Goal: Task Accomplishment & Management: Manage account settings

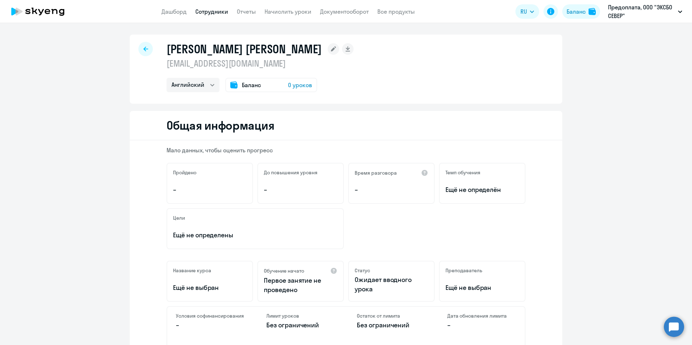
select select "english"
click at [290, 84] on span "0 уроков" at bounding box center [300, 85] width 24 height 9
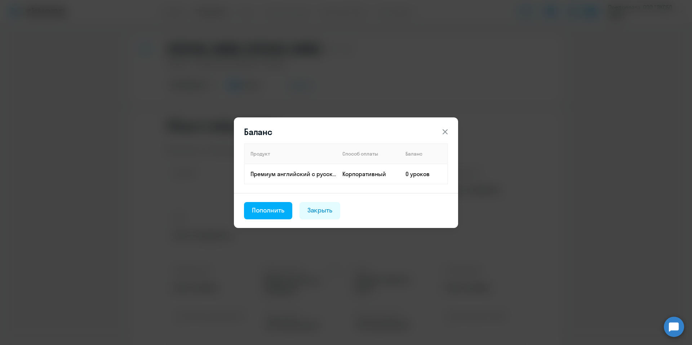
click at [439, 129] on button at bounding box center [445, 132] width 14 height 14
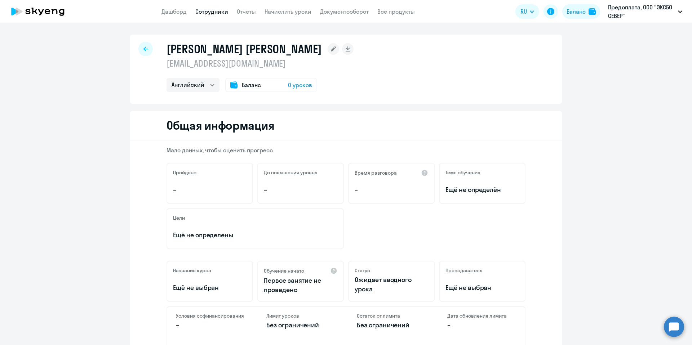
click at [260, 86] on div "Баланс 0 уроков" at bounding box center [271, 85] width 92 height 14
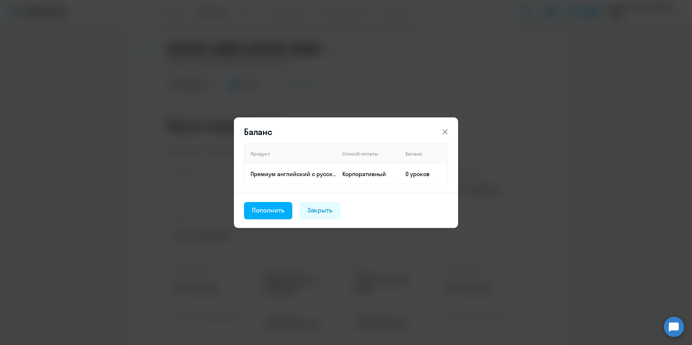
click at [195, 177] on div "Баланс Продукт Способ оплаты Баланс Премиум английский с русскоговорящим препод…" at bounding box center [345, 173] width 349 height 202
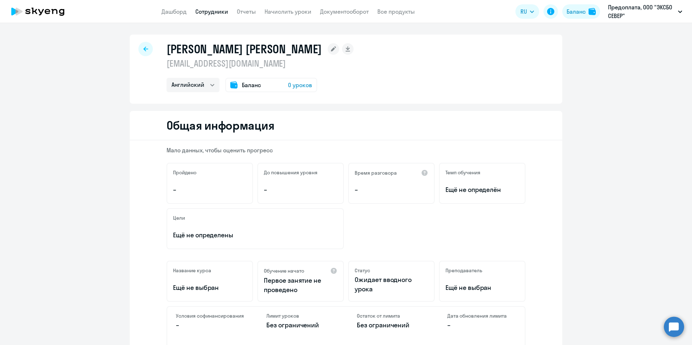
click at [146, 50] on div at bounding box center [145, 49] width 14 height 14
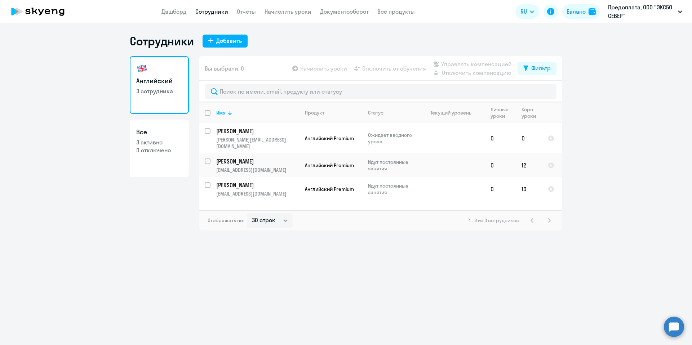
select select "30"
click at [179, 12] on link "Дашборд" at bounding box center [173, 11] width 25 height 7
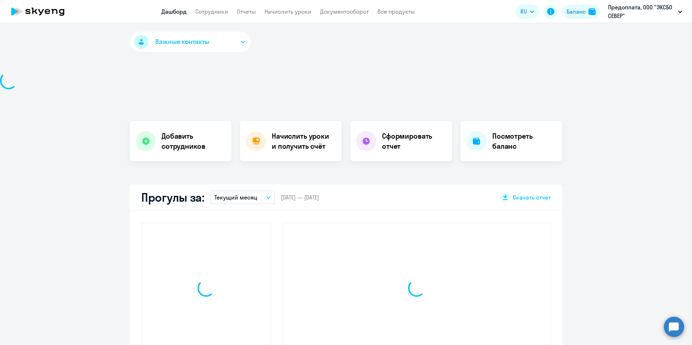
select select "30"
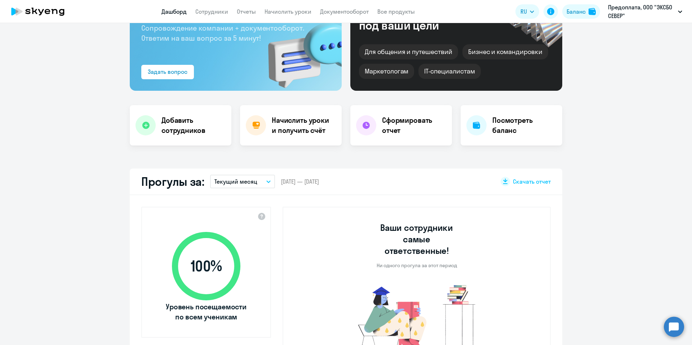
scroll to position [75, 0]
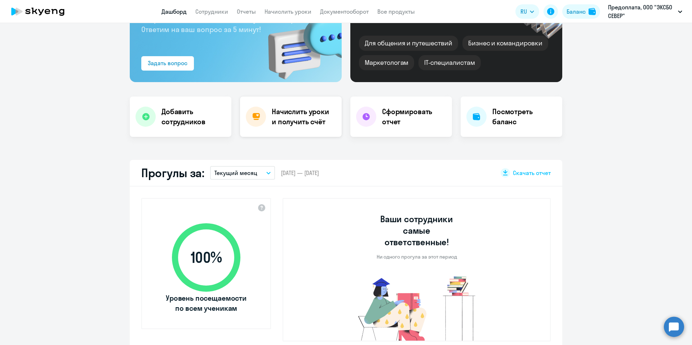
click at [295, 123] on h4 "Начислить уроки и получить счёт" at bounding box center [303, 117] width 63 height 20
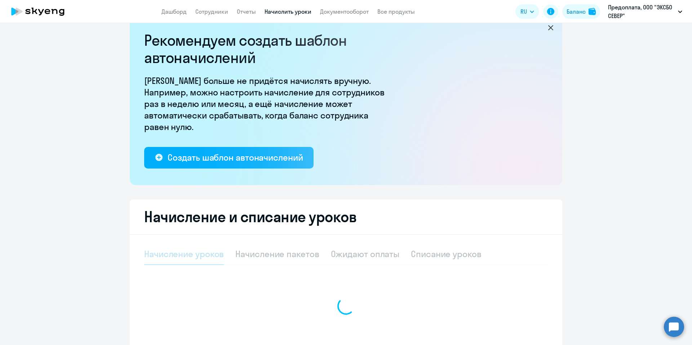
select select "10"
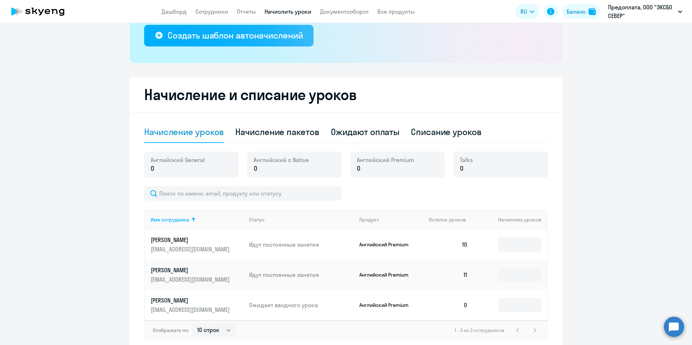
scroll to position [174, 0]
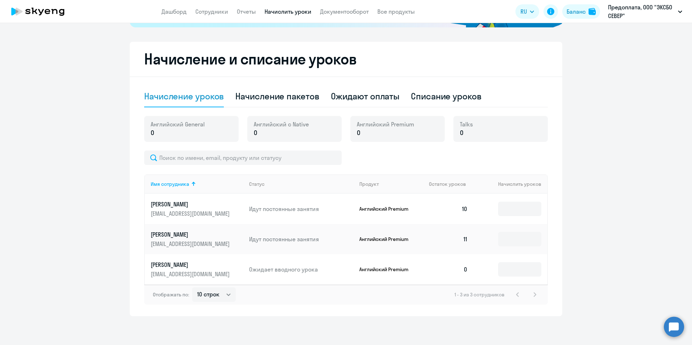
click at [414, 134] on div "Английский Premium 0" at bounding box center [397, 129] width 94 height 26
click at [400, 129] on p "0" at bounding box center [385, 132] width 57 height 9
click at [219, 263] on p "[PERSON_NAME]" at bounding box center [191, 265] width 81 height 8
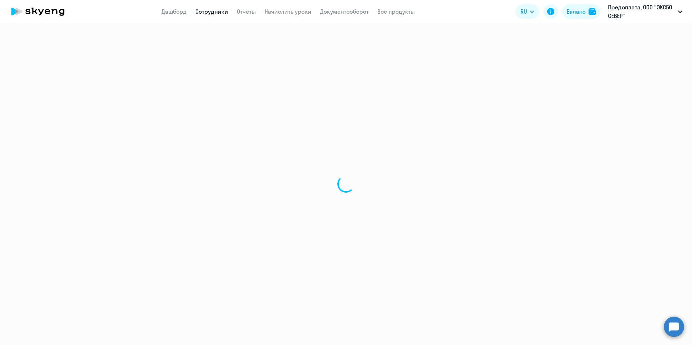
select select "english"
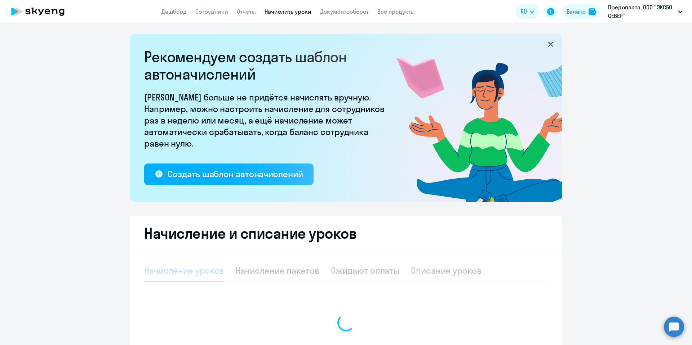
select select "10"
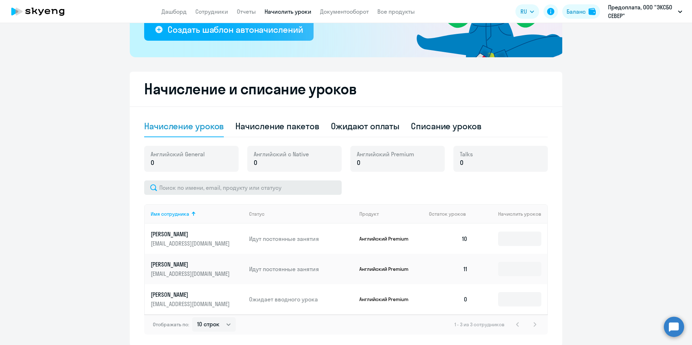
scroll to position [157, 0]
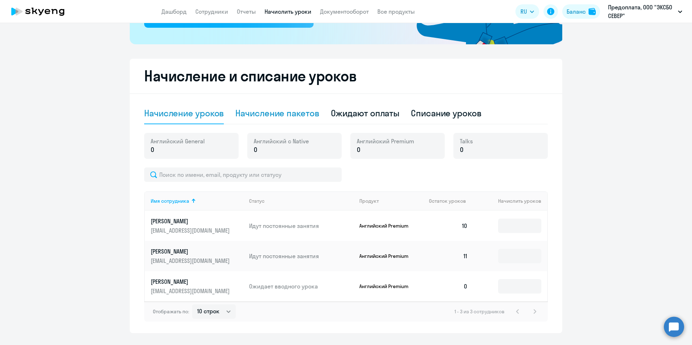
click at [305, 110] on div "Начисление пакетов" at bounding box center [277, 113] width 84 height 12
select select "10"
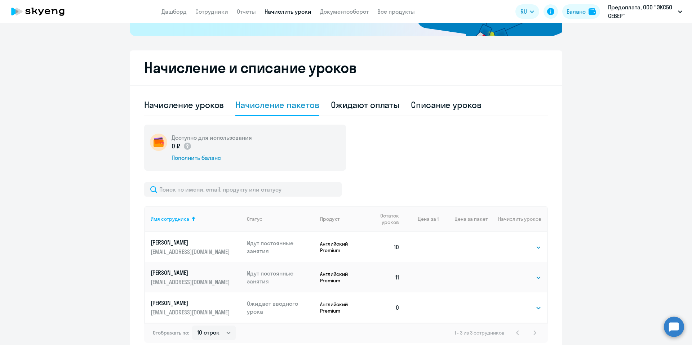
scroll to position [204, 0]
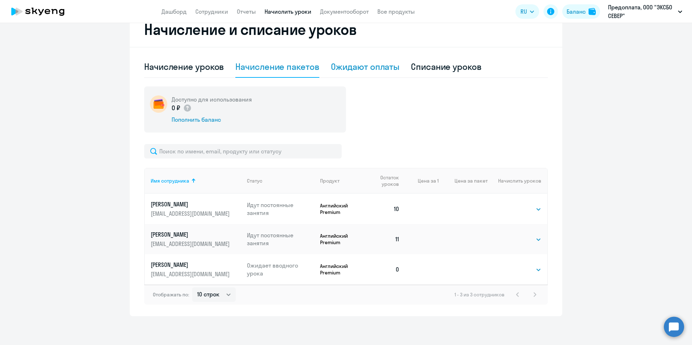
click at [379, 71] on div "Ожидают оплаты" at bounding box center [365, 67] width 69 height 12
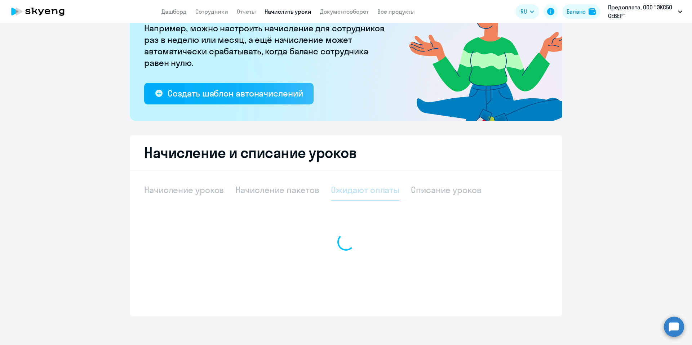
scroll to position [81, 0]
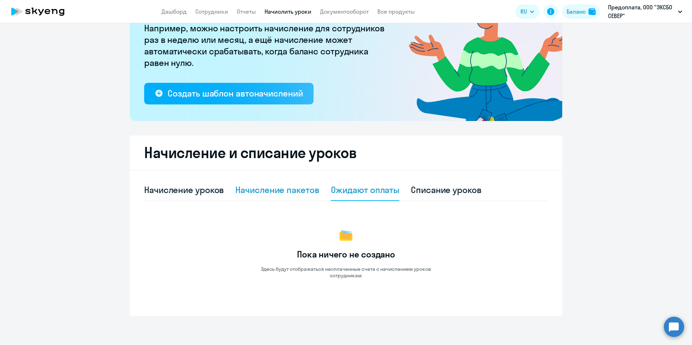
click at [286, 189] on div "Начисление пакетов" at bounding box center [277, 190] width 84 height 12
select select "10"
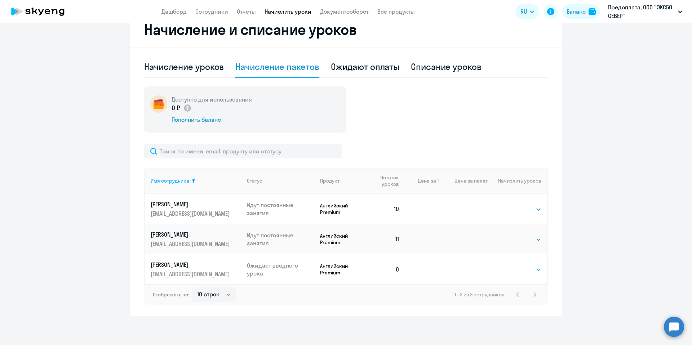
click at [525, 268] on select "Выбрать 1" at bounding box center [527, 270] width 30 height 9
select select "1"
click at [512, 266] on select "Выбрать 1" at bounding box center [527, 270] width 30 height 9
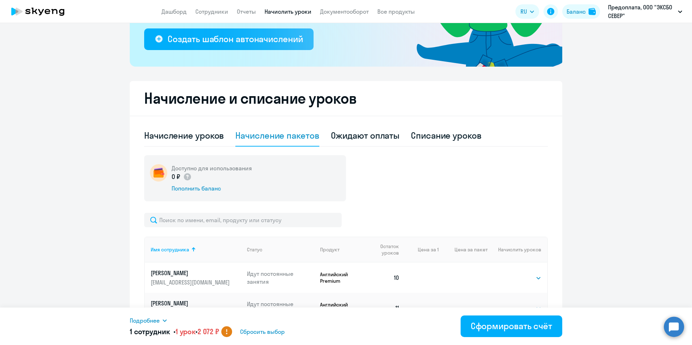
scroll to position [0, 0]
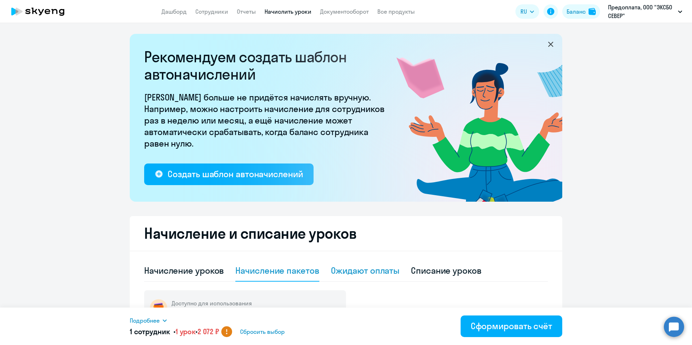
click at [346, 271] on div "Ожидают оплаты" at bounding box center [365, 271] width 69 height 12
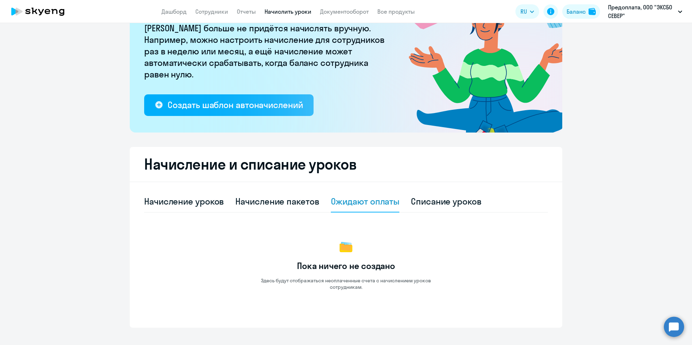
scroll to position [81, 0]
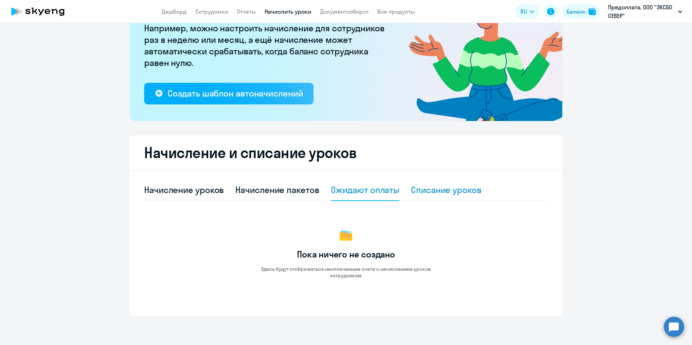
click at [460, 188] on div "Списание уроков" at bounding box center [446, 190] width 71 height 12
select select "10"
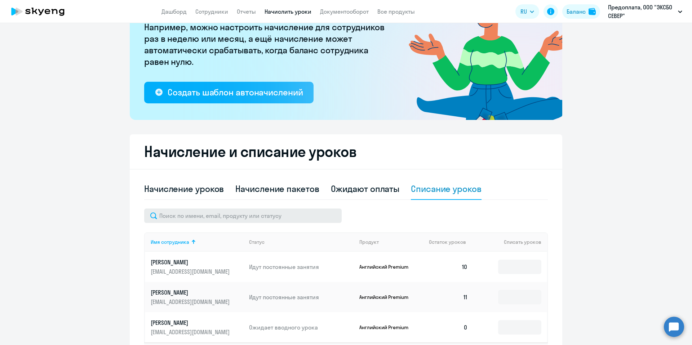
scroll to position [0, 0]
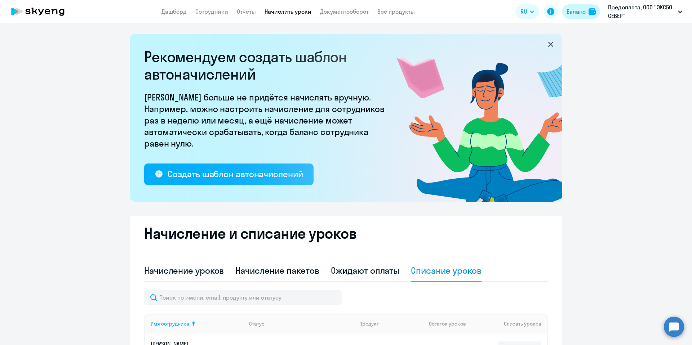
click at [578, 9] on div "Баланс" at bounding box center [575, 11] width 19 height 9
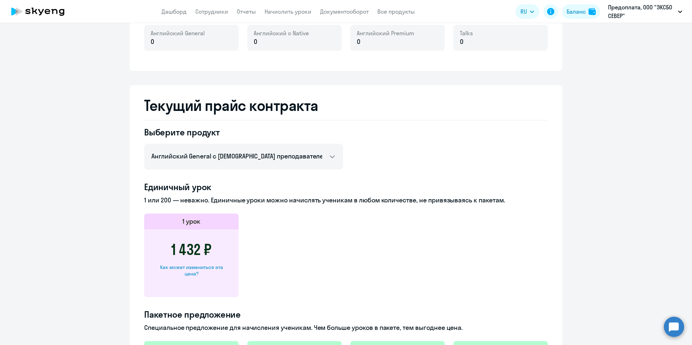
scroll to position [285, 0]
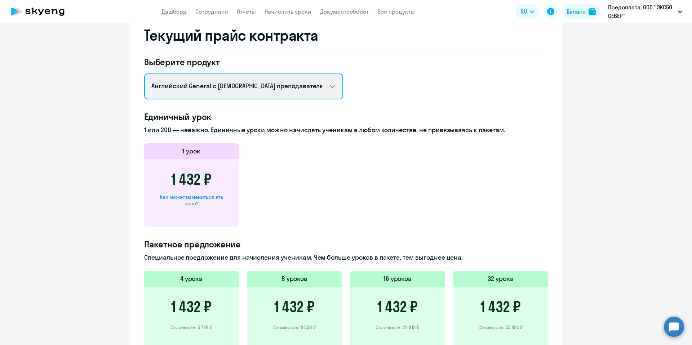
click at [282, 96] on select "Английский General с русскоговорящим преподавателем Английский General с [DEMOG…" at bounding box center [243, 86] width 199 height 26
select select "english_adult_not_native_speaker_premium"
click at [144, 73] on select "Английский General с русскоговорящим преподавателем Английский General с [DEMOG…" at bounding box center [243, 86] width 199 height 26
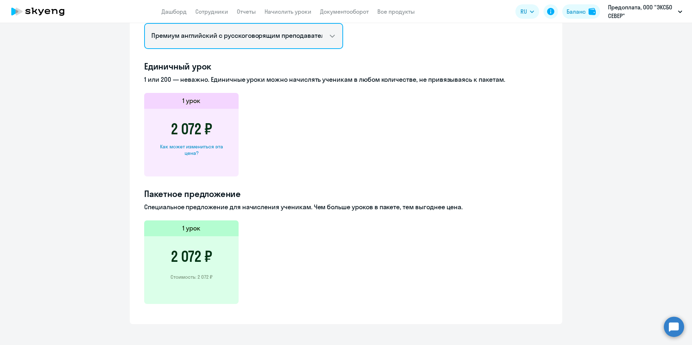
scroll to position [335, 0]
